Goal: Find specific page/section: Find specific page/section

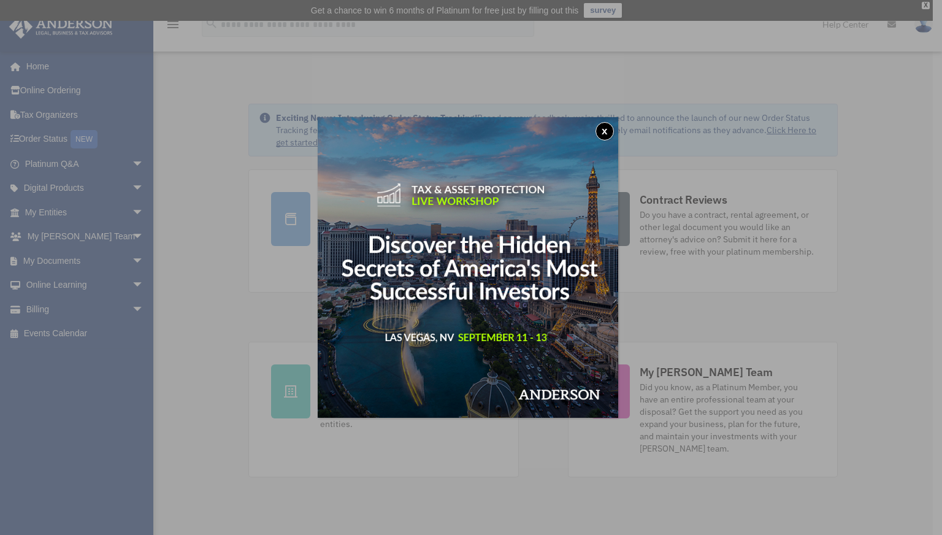
click at [611, 127] on button "x" at bounding box center [605, 131] width 18 height 18
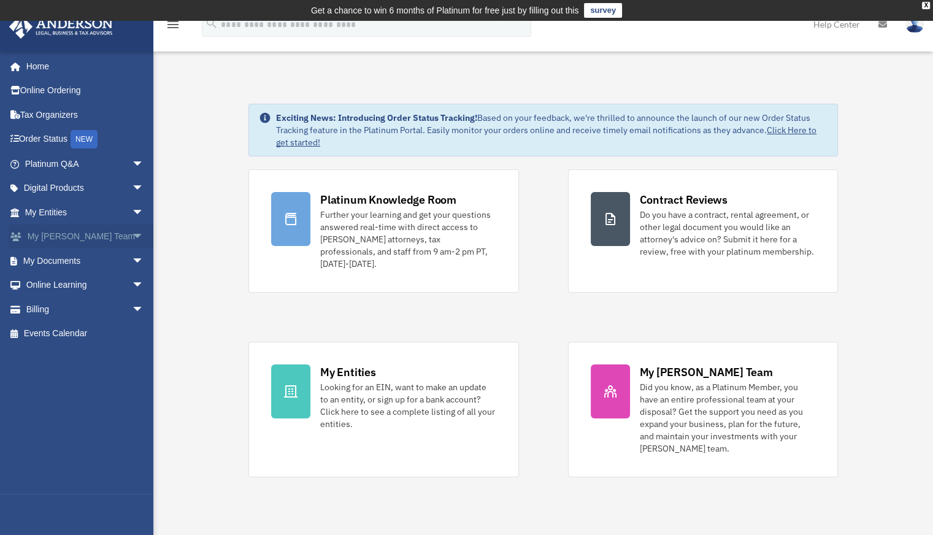
click at [132, 236] on span "arrow_drop_down" at bounding box center [144, 237] width 25 height 25
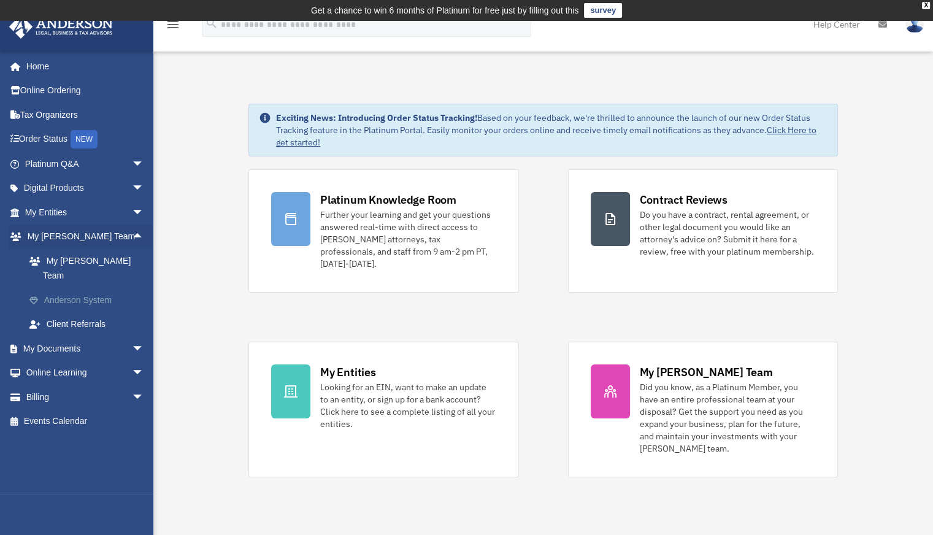
click at [69, 292] on link "Anderson System" at bounding box center [89, 300] width 145 height 25
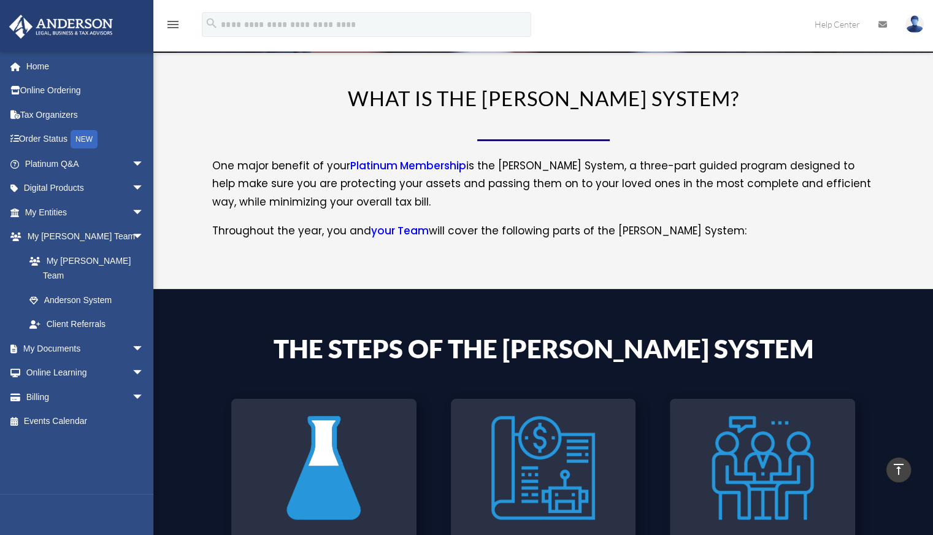
scroll to position [169, 0]
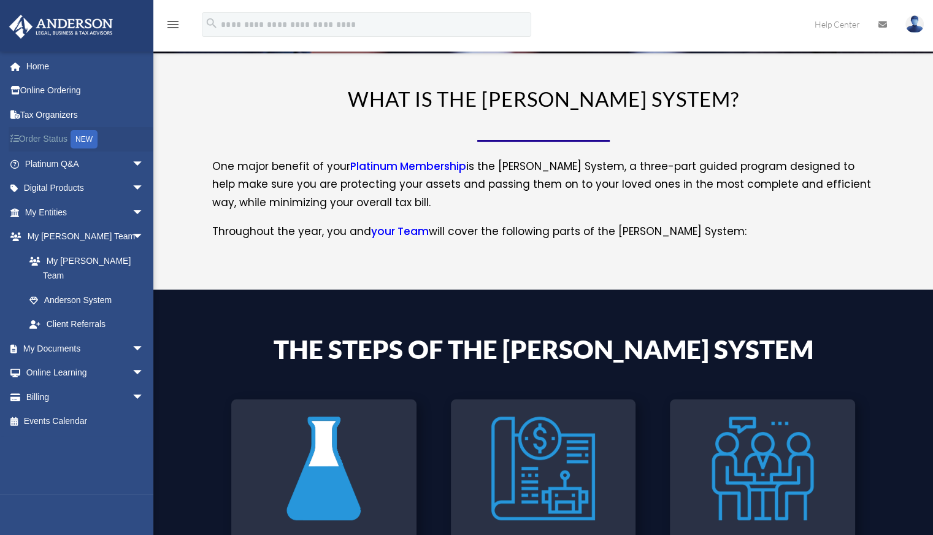
click at [35, 139] on link "Order Status NEW" at bounding box center [86, 139] width 154 height 25
